Goal: Find specific page/section: Find specific page/section

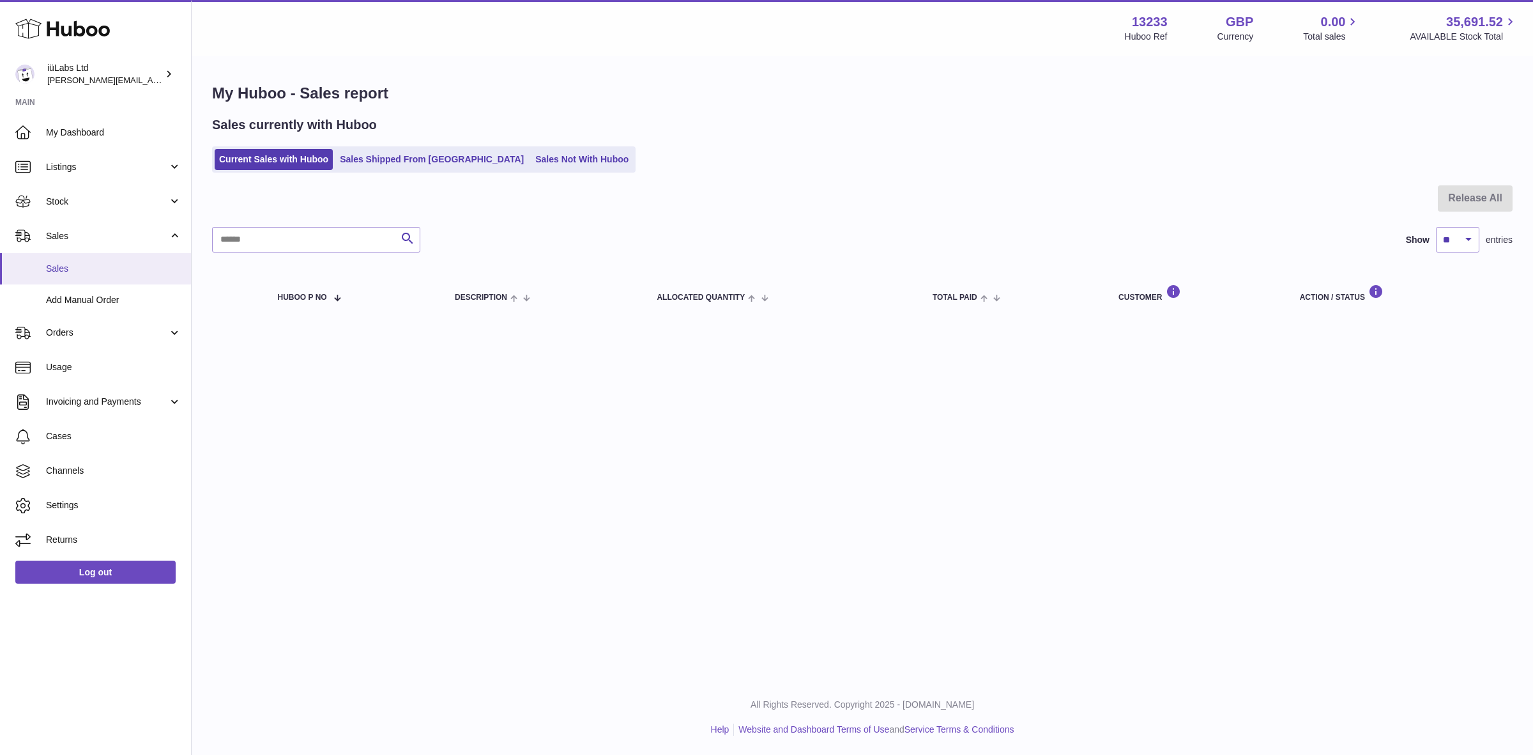
click at [75, 272] on span "Sales" at bounding box center [113, 269] width 135 height 12
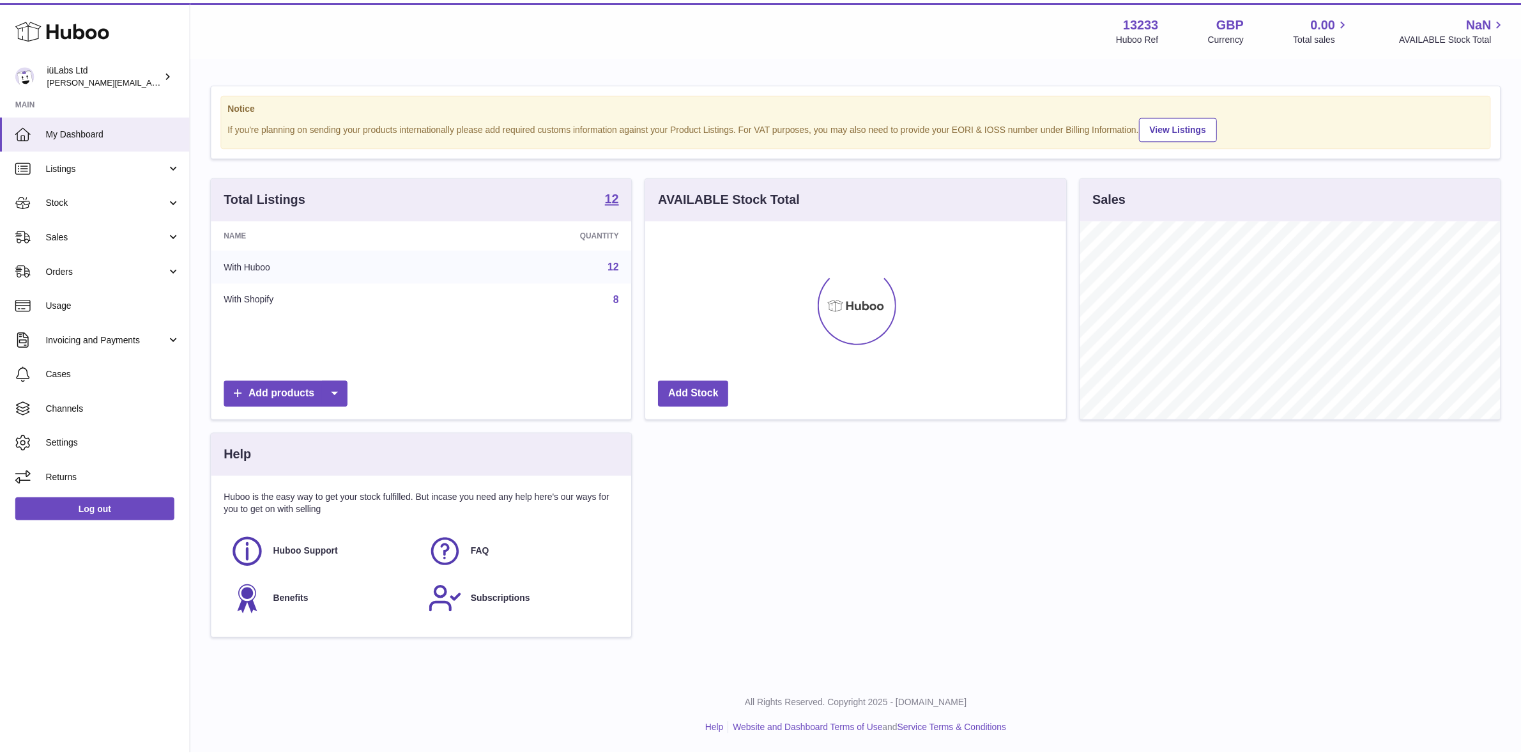
scroll to position [199, 420]
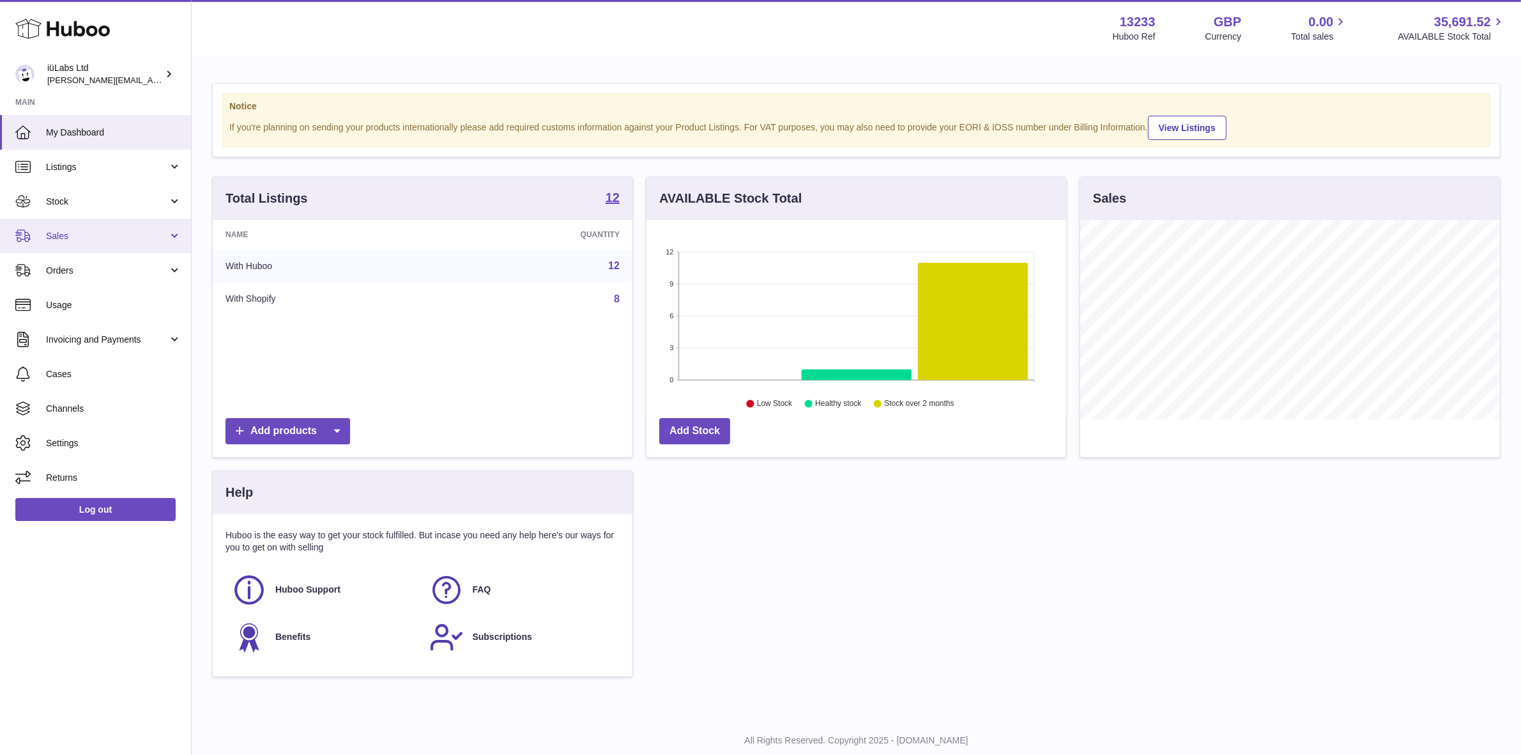
click at [112, 243] on link "Sales" at bounding box center [95, 236] width 191 height 35
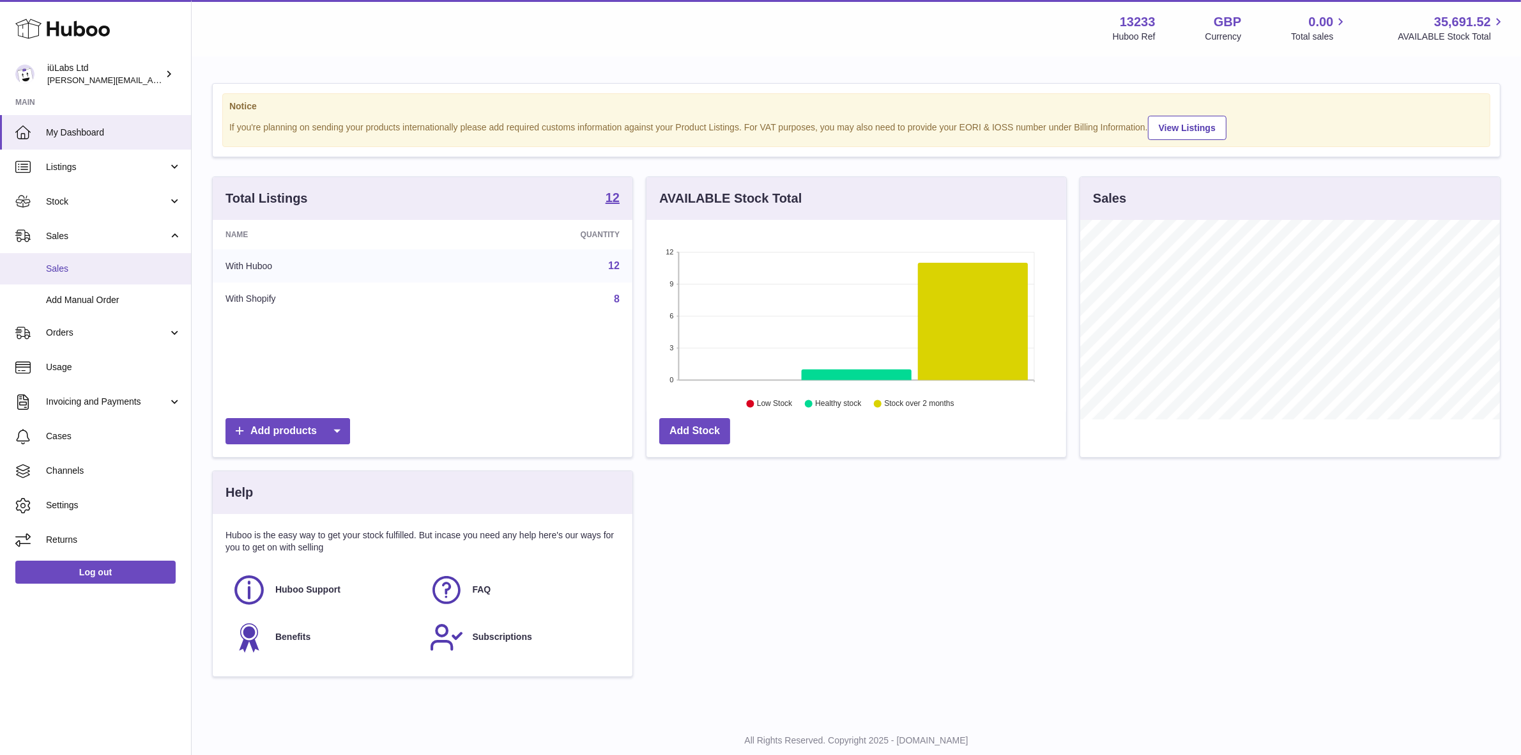
click at [113, 263] on span "Sales" at bounding box center [113, 269] width 135 height 12
